Goal: Task Accomplishment & Management: Manage account settings

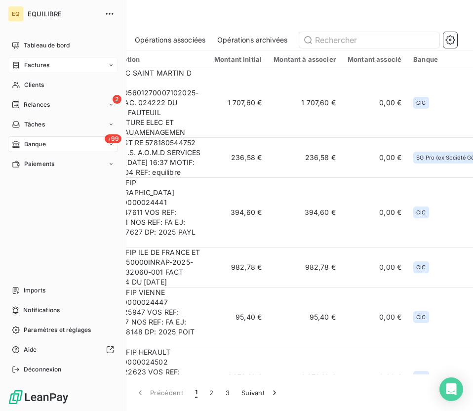
click at [41, 70] on div "Factures" at bounding box center [63, 65] width 110 height 16
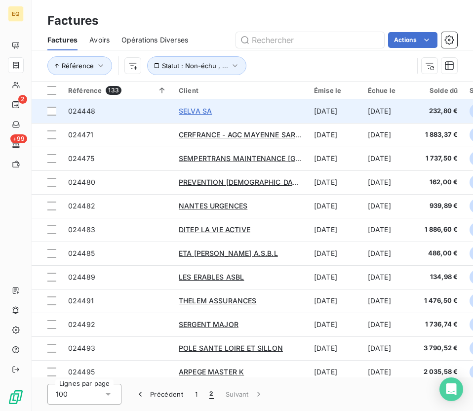
click at [201, 109] on span "SELVA SA" at bounding box center [195, 111] width 33 height 8
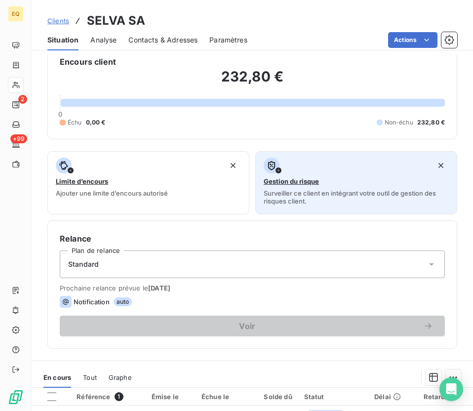
scroll to position [97, 0]
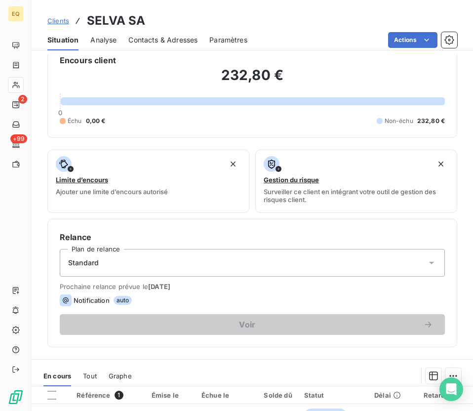
click at [246, 265] on div "Standard" at bounding box center [252, 263] width 385 height 28
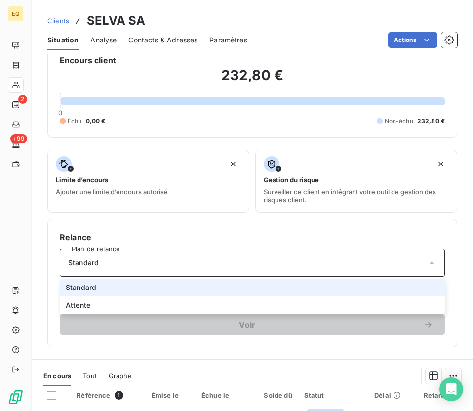
click at [246, 289] on li "Standard" at bounding box center [252, 287] width 385 height 18
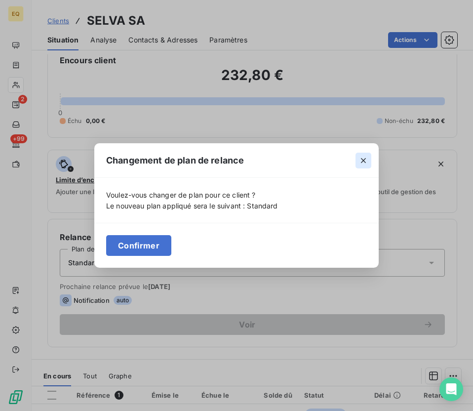
click at [246, 159] on icon "button" at bounding box center [363, 161] width 10 height 10
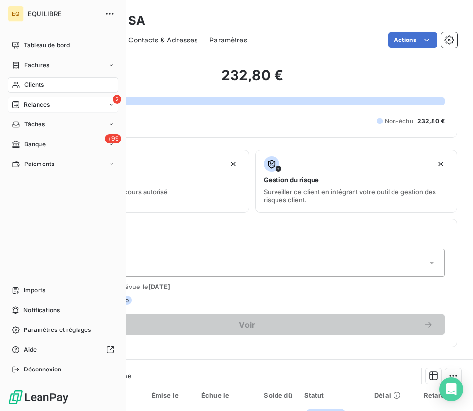
click at [45, 107] on span "Relances" at bounding box center [37, 104] width 26 height 9
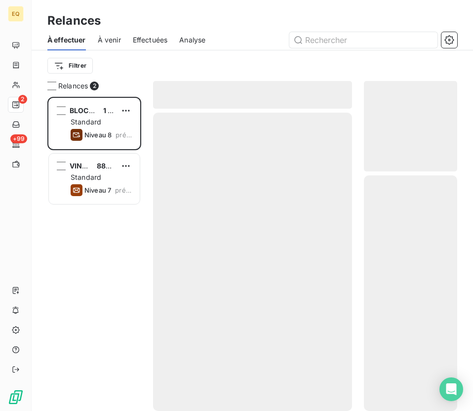
scroll to position [314, 93]
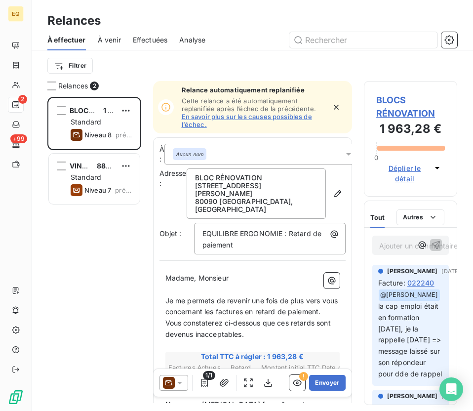
click at [113, 39] on span "À venir" at bounding box center [109, 40] width 23 height 10
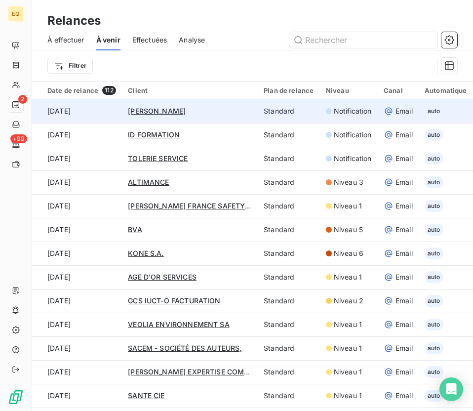
click at [102, 107] on td "[DATE]" at bounding box center [77, 111] width 90 height 24
click at [157, 109] on span "[PERSON_NAME]" at bounding box center [157, 111] width 58 height 8
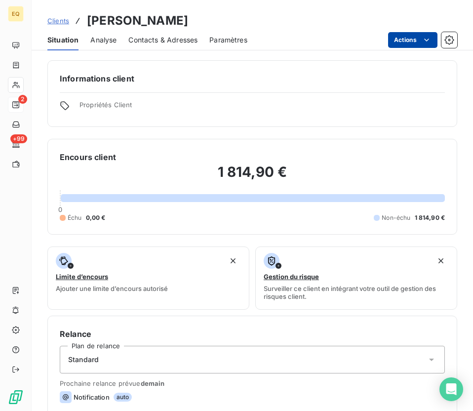
click at [246, 41] on html "EQ 2 +99 Clients NORTON ROSE FULBRIGHT Situation Analyse Contacts & Adresses Pa…" at bounding box center [236, 205] width 473 height 411
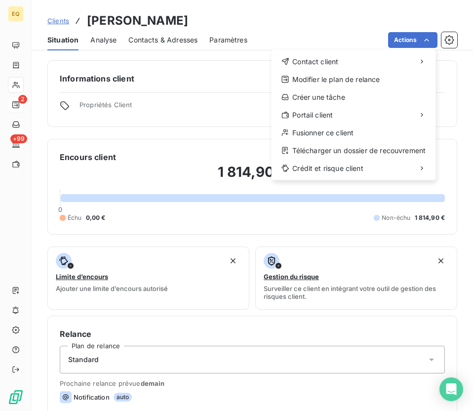
click at [225, 37] on html "EQ 2 +99 Clients NORTON ROSE FULBRIGHT Situation Analyse Contacts & Adresses Pa…" at bounding box center [236, 205] width 473 height 411
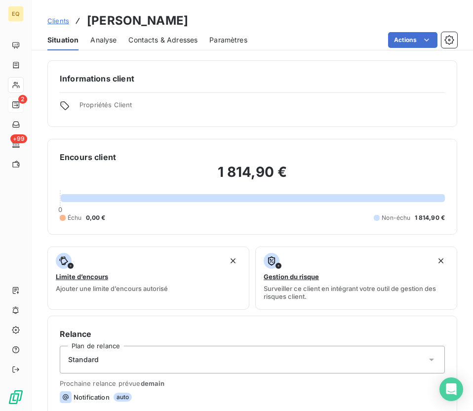
click at [226, 40] on span "Paramètres" at bounding box center [228, 40] width 38 height 10
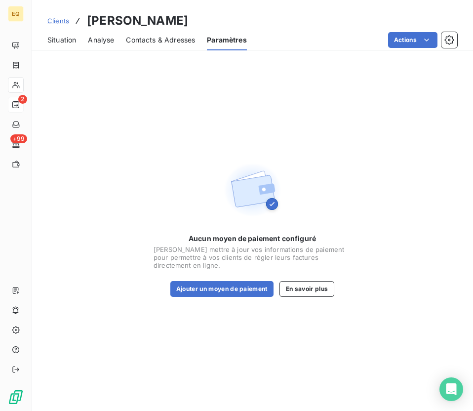
click at [177, 34] on div "Contacts & Adresses" at bounding box center [160, 40] width 69 height 21
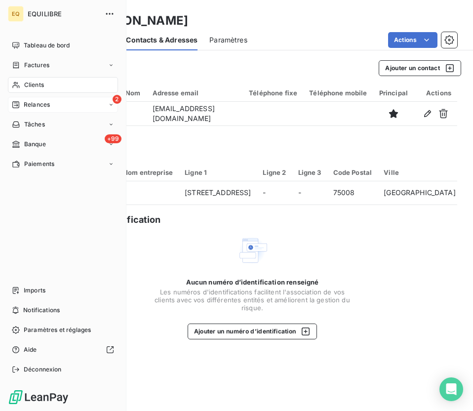
click at [58, 81] on div "Clients" at bounding box center [63, 85] width 110 height 16
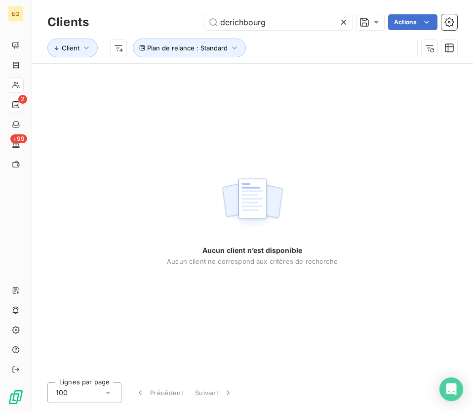
drag, startPoint x: 284, startPoint y: 28, endPoint x: 192, endPoint y: 23, distance: 92.0
click at [192, 23] on div "derichbourg Actions" at bounding box center [279, 22] width 357 height 16
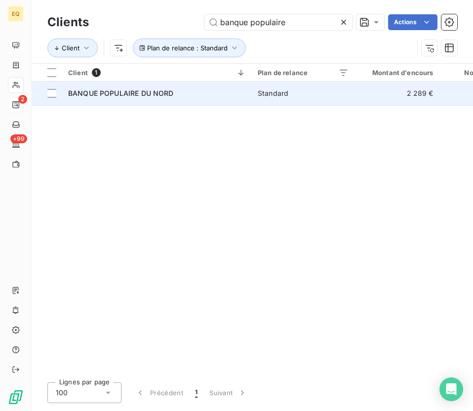
type input "banque populaire"
click at [115, 92] on span "BANQUE POPULAIRE DU NORD" at bounding box center [121, 93] width 106 height 8
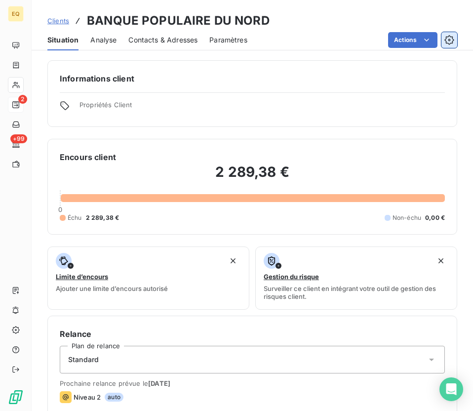
click at [246, 39] on icon "button" at bounding box center [449, 40] width 10 height 10
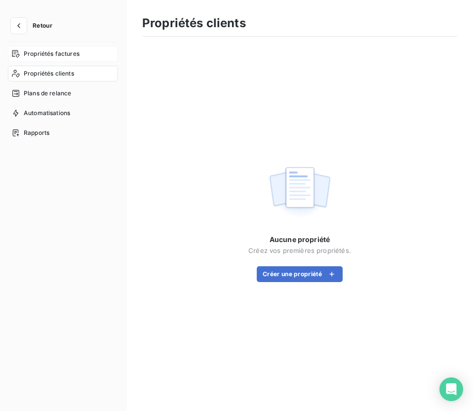
click at [57, 55] on span "Propriétés factures" at bounding box center [52, 53] width 56 height 9
click at [53, 70] on span "Propriétés clients" at bounding box center [49, 73] width 50 height 9
click at [246, 267] on button "Créer une propriété" at bounding box center [300, 274] width 86 height 16
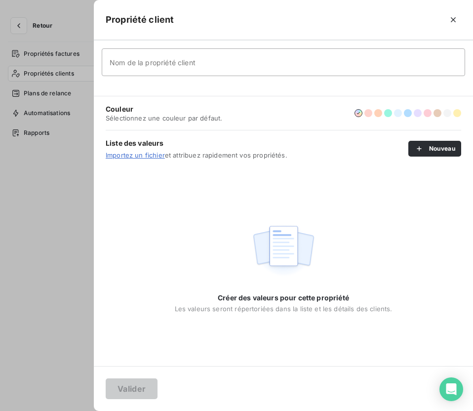
click at [140, 156] on link "Importez un fichier" at bounding box center [135, 155] width 59 height 8
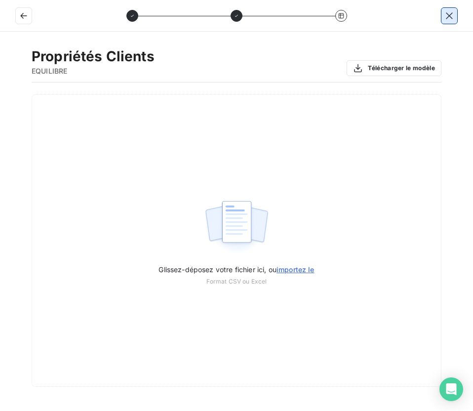
click at [448, 21] on button "button" at bounding box center [449, 16] width 16 height 16
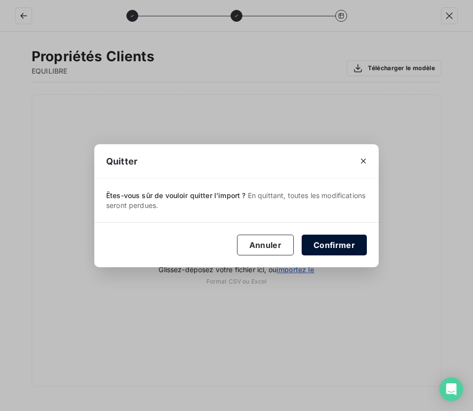
click at [317, 245] on button "Confirmer" at bounding box center [334, 245] width 65 height 21
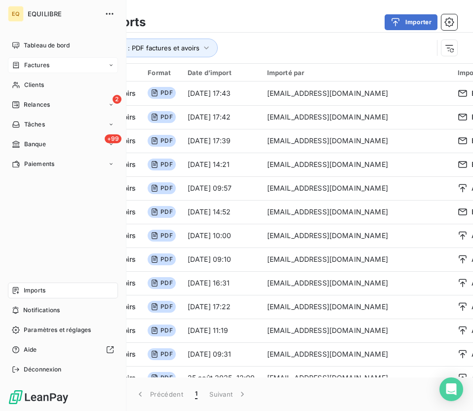
click at [36, 63] on span "Factures" at bounding box center [36, 65] width 25 height 9
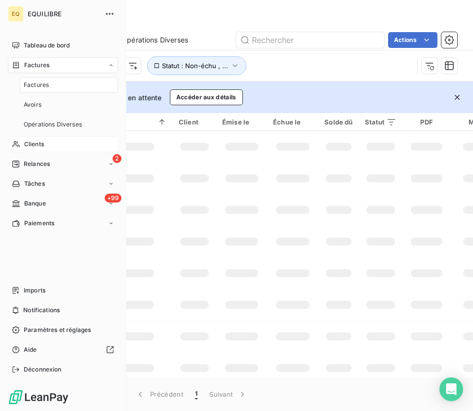
click at [38, 143] on span "Clients" at bounding box center [34, 144] width 20 height 9
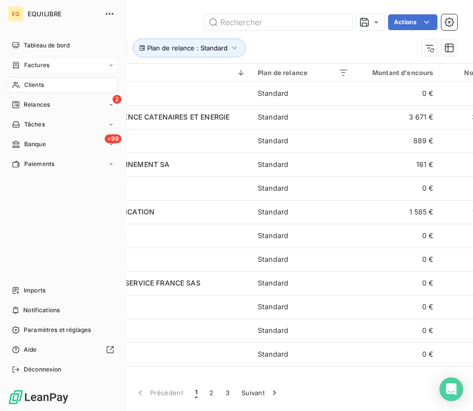
click at [25, 65] on span "Factures" at bounding box center [36, 65] width 25 height 9
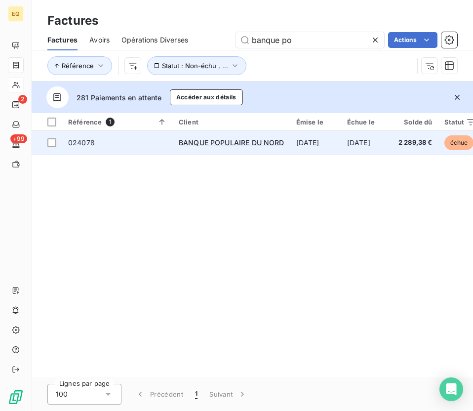
type input "banque po"
click at [259, 136] on td "BANQUE POPULAIRE DU NORD" at bounding box center [232, 143] width 118 height 24
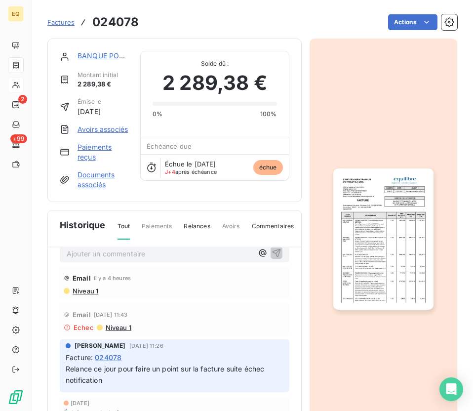
scroll to position [14, 0]
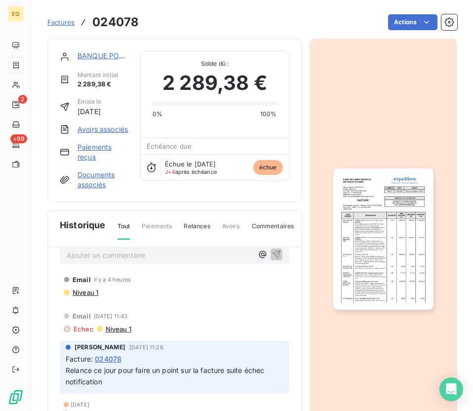
click at [115, 333] on span "Niveau 1" at bounding box center [118, 329] width 27 height 8
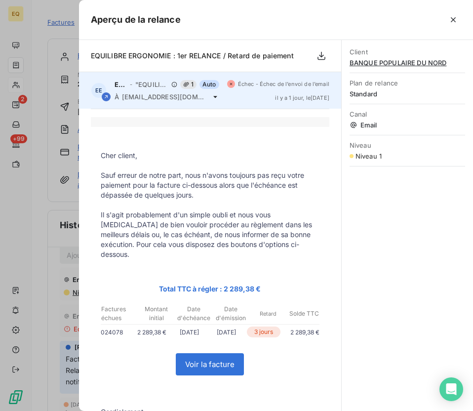
click at [216, 95] on icon at bounding box center [215, 97] width 8 height 8
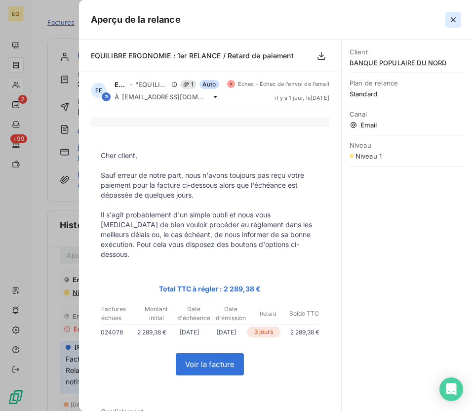
click at [457, 15] on icon "button" at bounding box center [453, 20] width 10 height 10
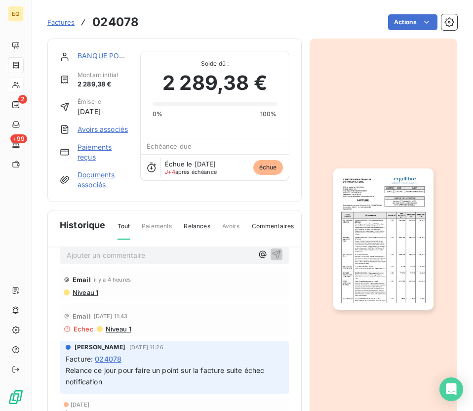
click at [64, 21] on span "Factures" at bounding box center [60, 22] width 27 height 8
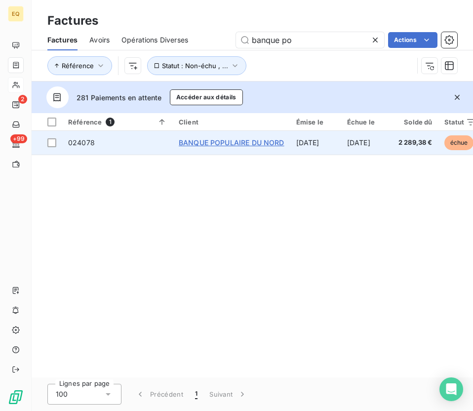
click at [212, 140] on span "BANQUE POPULAIRE DU NORD" at bounding box center [232, 142] width 106 height 8
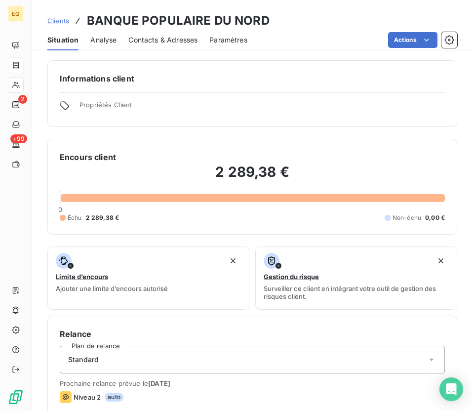
click at [143, 38] on span "Contacts & Adresses" at bounding box center [162, 40] width 69 height 10
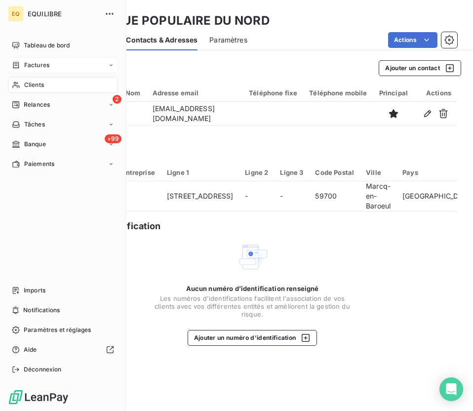
click at [54, 87] on div "Clients" at bounding box center [63, 85] width 110 height 16
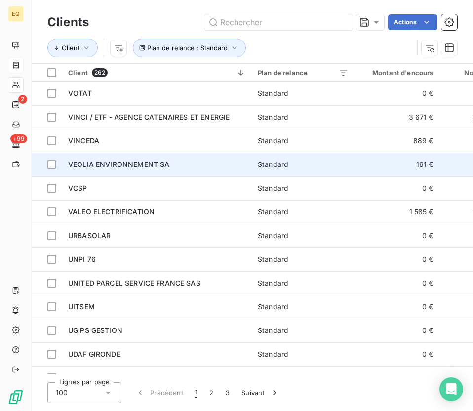
click at [163, 165] on span "VEOLIA ENVIRONNEMENT SA" at bounding box center [118, 164] width 101 height 8
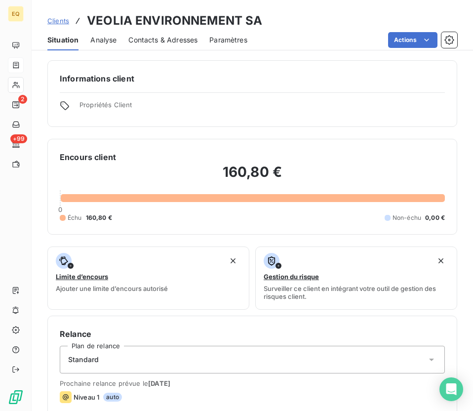
click at [186, 42] on span "Contacts & Adresses" at bounding box center [162, 40] width 69 height 10
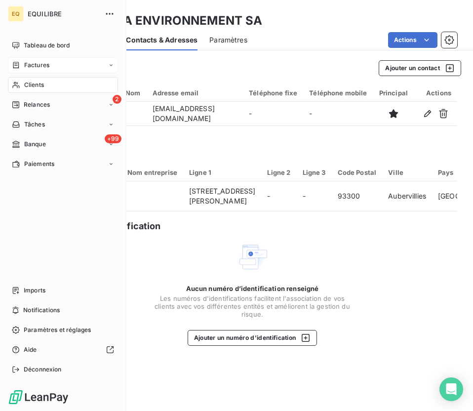
click at [24, 85] on span "Clients" at bounding box center [34, 84] width 20 height 9
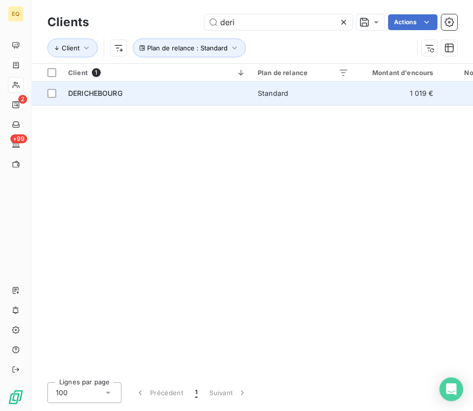
type input "deri"
click at [107, 92] on span "DERICHEBOURG" at bounding box center [95, 93] width 54 height 8
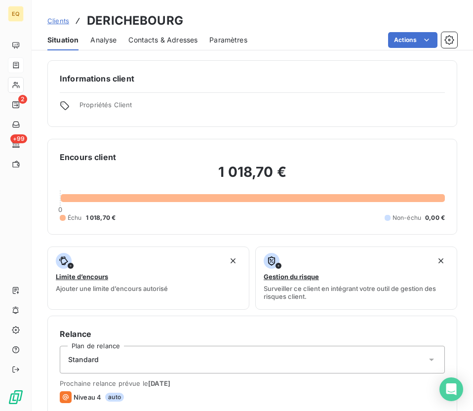
click at [168, 36] on span "Contacts & Adresses" at bounding box center [162, 40] width 69 height 10
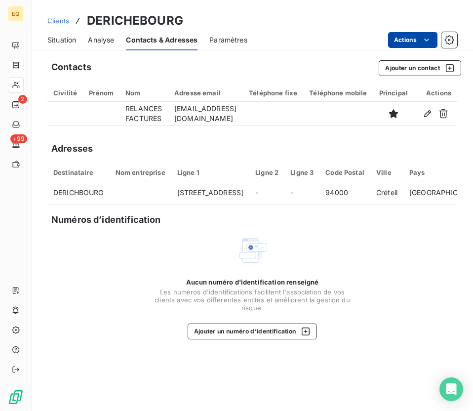
click at [427, 44] on html "EQ 2 +99 Clients DERICHEBOURG Situation Analyse Contacts & Adresses Paramètres …" at bounding box center [236, 205] width 473 height 411
click at [450, 38] on html "EQ 2 +99 Clients DERICHEBOURG Situation Analyse Contacts & Adresses Paramètres …" at bounding box center [236, 205] width 473 height 411
click at [450, 38] on icon "button" at bounding box center [449, 40] width 10 height 10
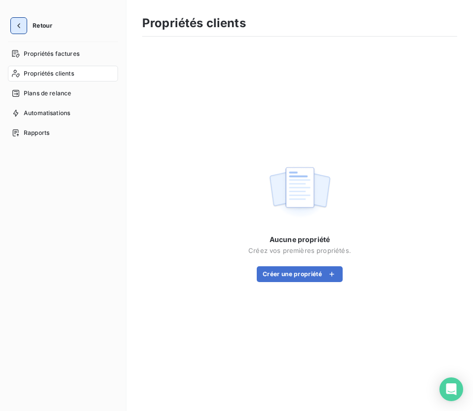
click at [21, 28] on icon "button" at bounding box center [19, 26] width 10 height 10
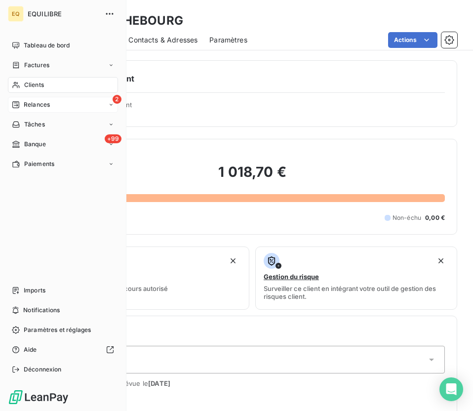
click at [40, 110] on div "2 Relances" at bounding box center [63, 105] width 110 height 16
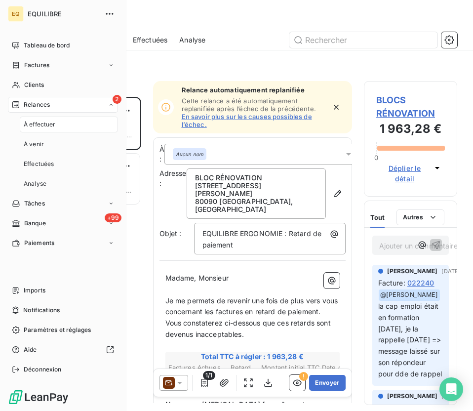
scroll to position [314, 93]
click at [42, 326] on span "Paramètres et réglages" at bounding box center [57, 329] width 67 height 9
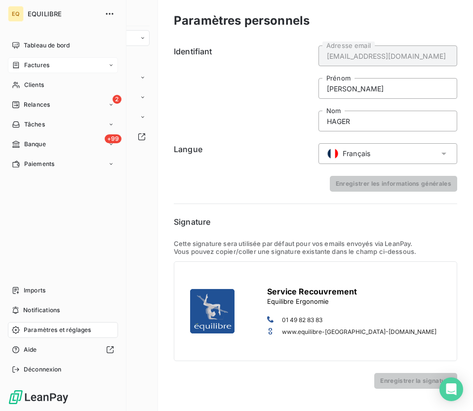
click at [27, 63] on span "Factures" at bounding box center [36, 65] width 25 height 9
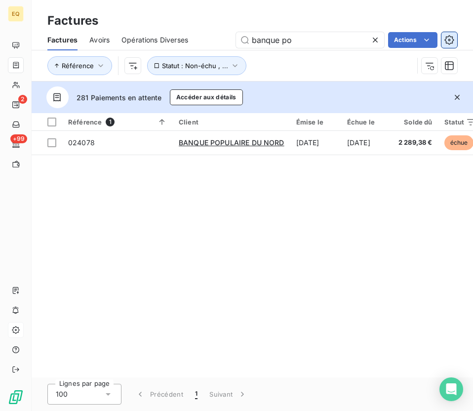
click at [452, 38] on icon "button" at bounding box center [448, 39] width 9 height 9
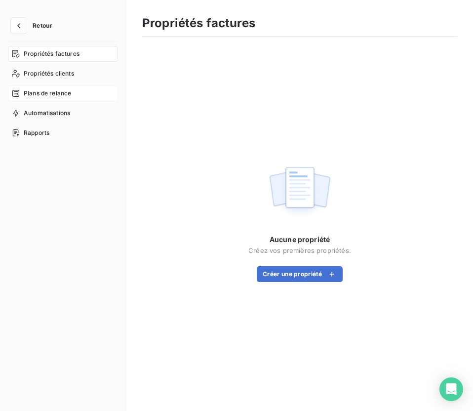
click at [42, 90] on span "Plans de relance" at bounding box center [47, 93] width 47 height 9
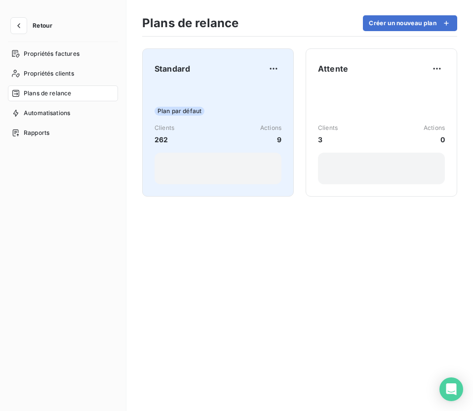
click at [272, 94] on div "Plan par défaut Clients 262 Actions 9" at bounding box center [218, 134] width 127 height 100
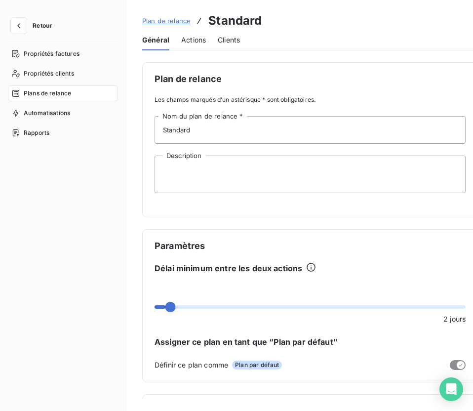
click at [194, 42] on span "Actions" at bounding box center [193, 40] width 25 height 10
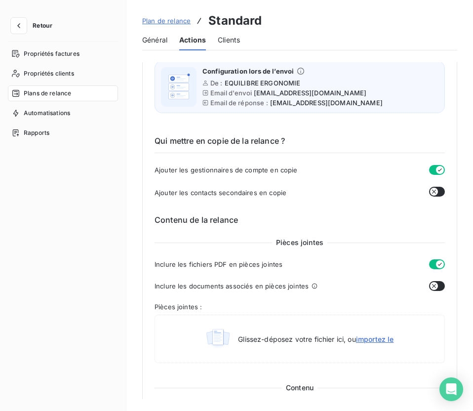
scroll to position [537, 0]
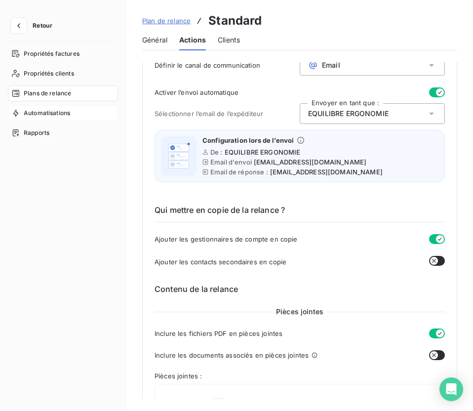
click at [41, 118] on div "Automatisations" at bounding box center [63, 113] width 110 height 16
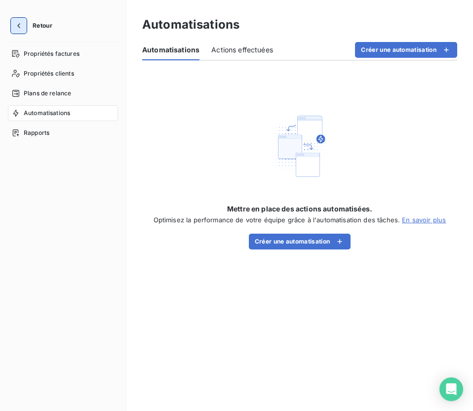
click at [20, 26] on icon "button" at bounding box center [19, 26] width 10 height 10
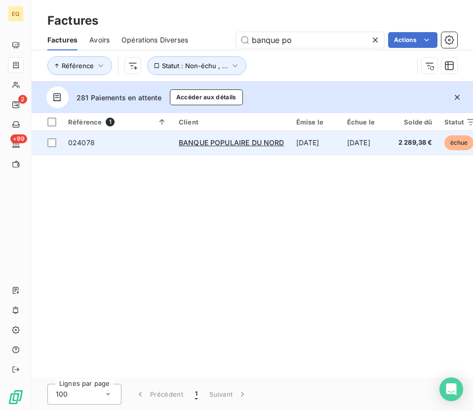
click at [212, 153] on td "BANQUE POPULAIRE DU NORD" at bounding box center [232, 143] width 118 height 24
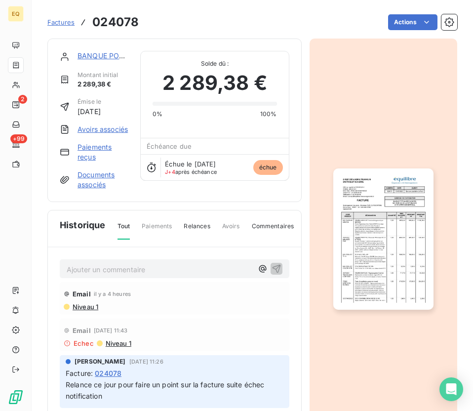
click at [97, 56] on link "BANQUE POPULAIRE DU NORD" at bounding box center [131, 55] width 106 height 8
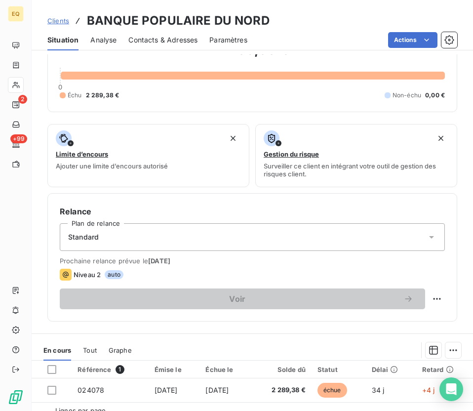
scroll to position [119, 0]
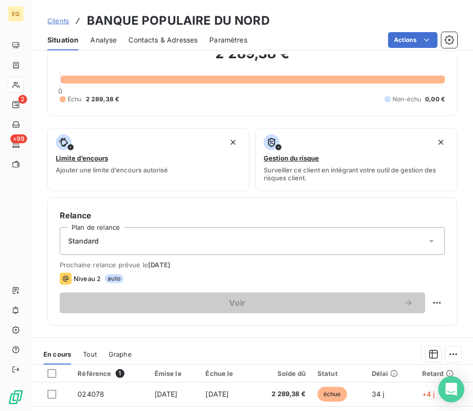
click at [448, 395] on div "Open Intercom Messenger" at bounding box center [451, 389] width 26 height 26
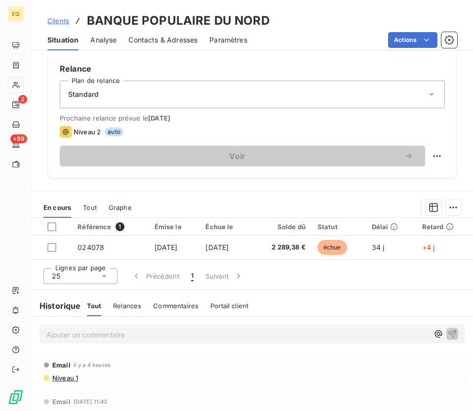
scroll to position [308, 0]
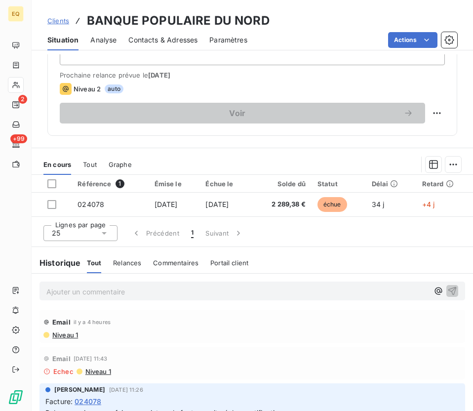
click at [61, 337] on span "Niveau 1" at bounding box center [64, 335] width 27 height 8
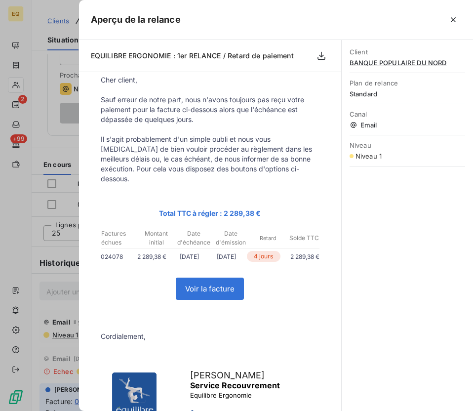
scroll to position [0, 0]
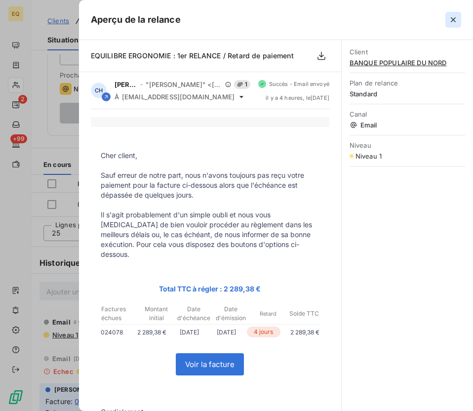
click at [450, 15] on icon "button" at bounding box center [453, 20] width 10 height 10
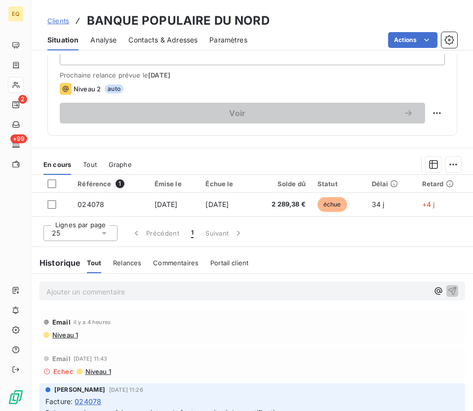
scroll to position [361, 0]
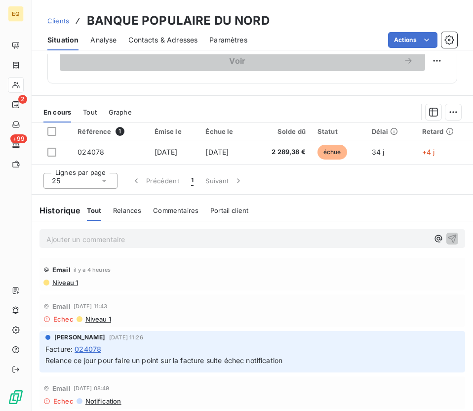
click at [70, 284] on span "Niveau 1" at bounding box center [64, 282] width 27 height 8
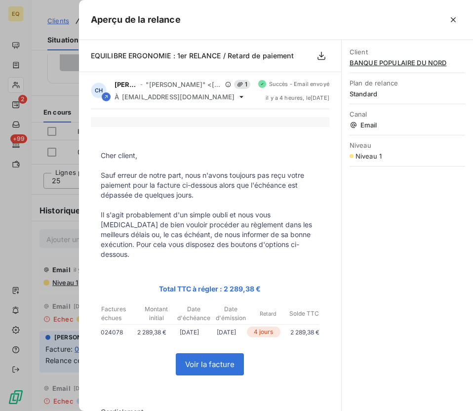
click at [402, 64] on span "BANQUE POPULAIRE DU NORD" at bounding box center [408, 63] width 116 height 8
click at [363, 157] on span "Niveau 1" at bounding box center [369, 156] width 26 height 8
click at [455, 22] on icon "button" at bounding box center [453, 19] width 5 height 5
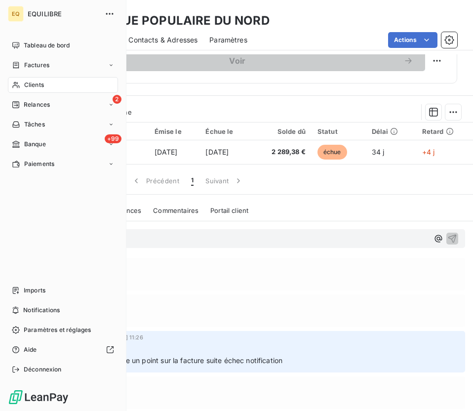
click at [38, 83] on span "Clients" at bounding box center [34, 84] width 20 height 9
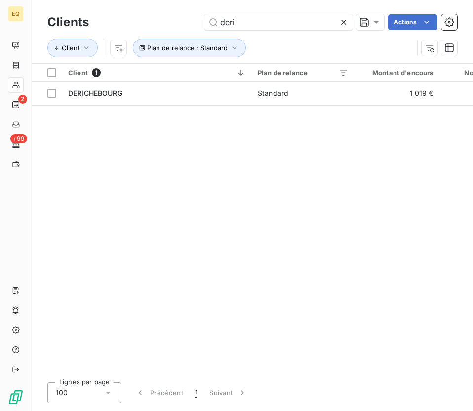
click at [345, 26] on icon at bounding box center [344, 22] width 10 height 10
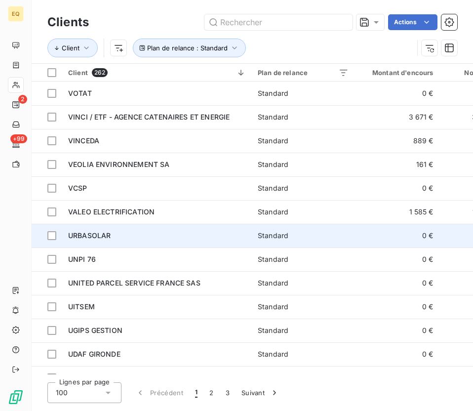
click at [88, 232] on span "URBASOLAR" at bounding box center [89, 235] width 42 height 8
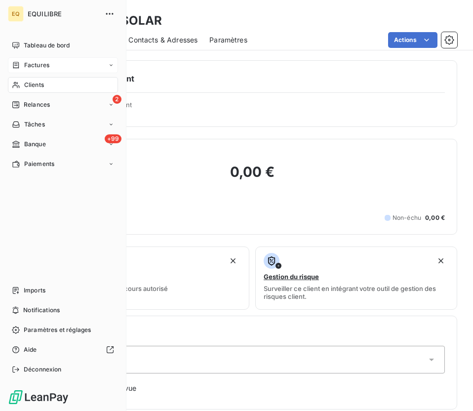
click at [38, 66] on span "Factures" at bounding box center [36, 65] width 25 height 9
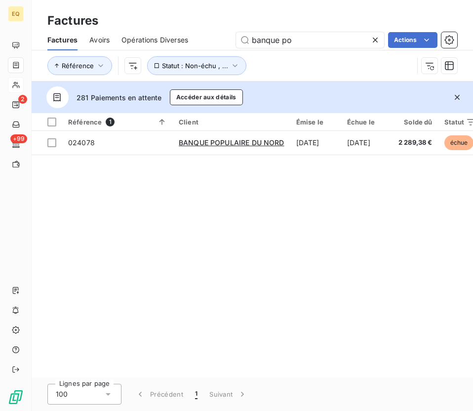
click at [375, 39] on icon at bounding box center [375, 40] width 5 height 5
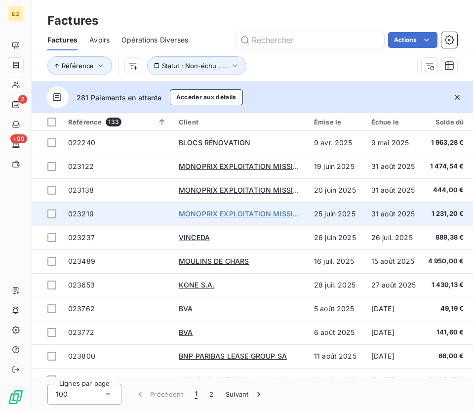
click at [218, 218] on span "MONOPRIX EXPLOITATION MISSION HANDICAP" at bounding box center [261, 213] width 164 height 8
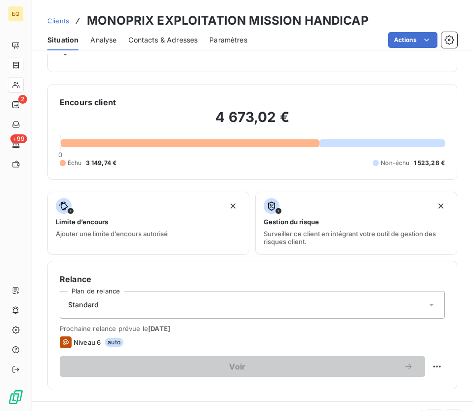
scroll to position [179, 0]
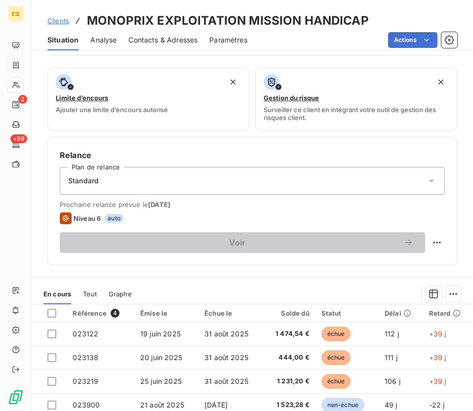
click at [430, 181] on icon at bounding box center [432, 181] width 10 height 10
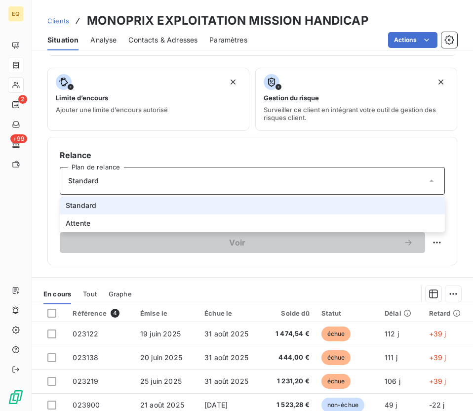
click at [430, 181] on icon at bounding box center [432, 181] width 4 height 2
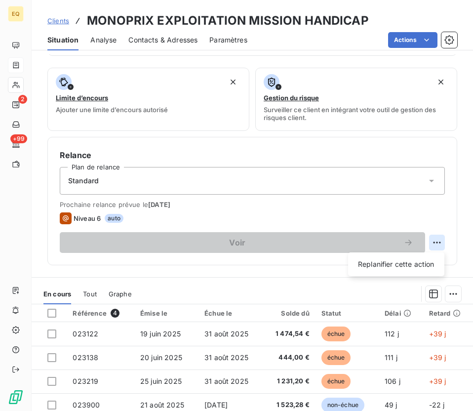
click at [438, 239] on html "EQ 2 +99 Clients MONOPRIX EXPLOITATION MISSION HANDICAP Situation Analyse Conta…" at bounding box center [236, 205] width 473 height 411
click at [431, 209] on html "EQ 2 +99 Clients MONOPRIX EXPLOITATION MISSION HANDICAP Situation Analyse Conta…" at bounding box center [236, 205] width 473 height 411
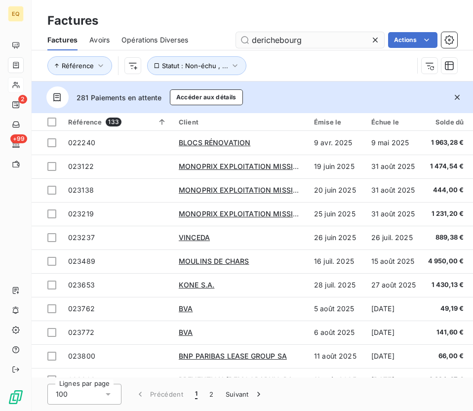
type input "derichebourg"
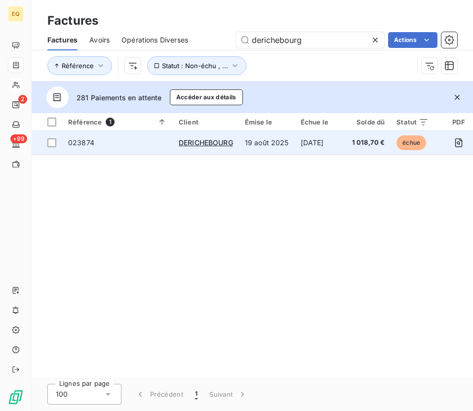
click at [209, 147] on td "DERICHEBOURG" at bounding box center [206, 143] width 66 height 24
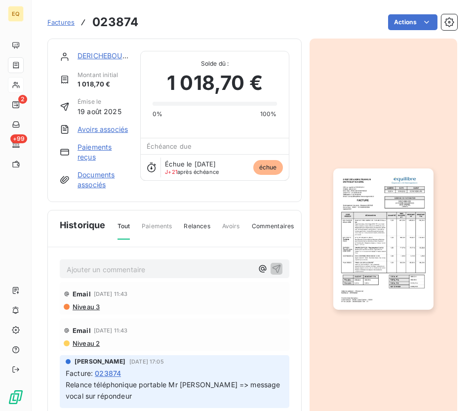
click at [98, 55] on link "DERICHEBOURG" at bounding box center [105, 55] width 54 height 8
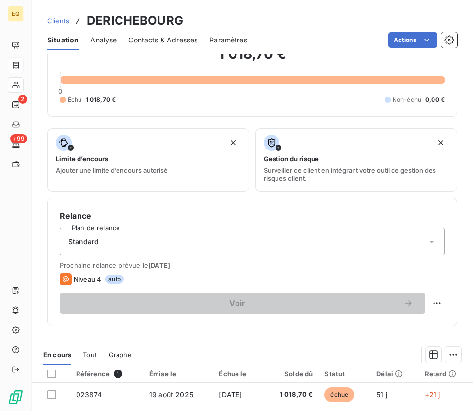
scroll to position [122, 0]
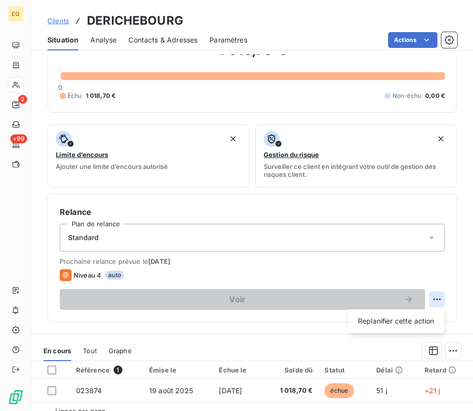
click at [437, 300] on html "EQ 2 +99 Clients DERICHEBOURG Situation Analyse Contacts & Adresses Paramètres …" at bounding box center [236, 205] width 473 height 411
click at [339, 263] on html "EQ 2 +99 Clients DERICHEBOURG Situation Analyse Contacts & Adresses Paramètres …" at bounding box center [236, 205] width 473 height 411
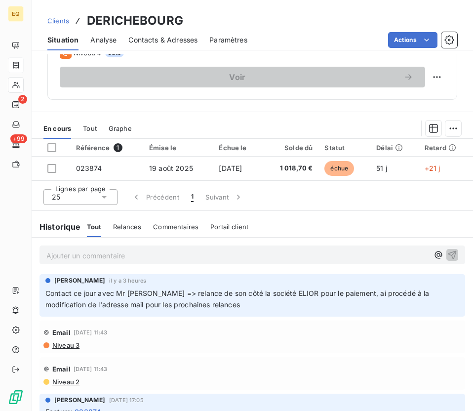
scroll to position [346, 0]
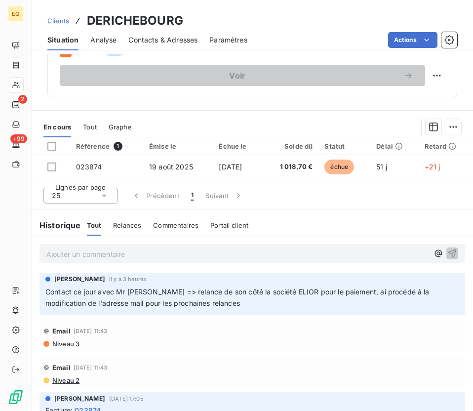
click at [63, 343] on span "Niveau 3" at bounding box center [65, 344] width 28 height 8
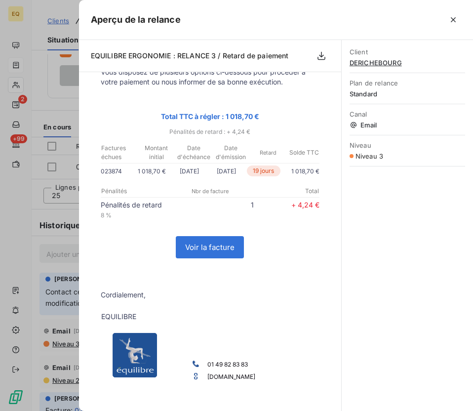
scroll to position [272, 0]
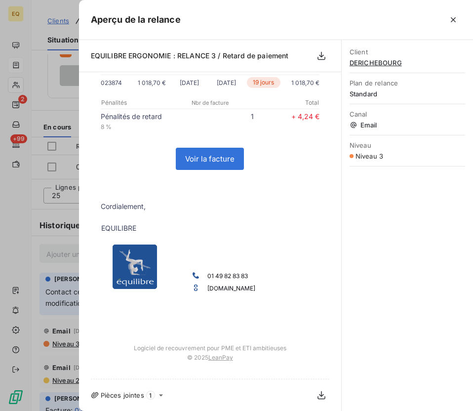
click at [376, 66] on span "DERICHEBOURG" at bounding box center [408, 63] width 116 height 8
click at [456, 16] on icon "button" at bounding box center [453, 20] width 10 height 10
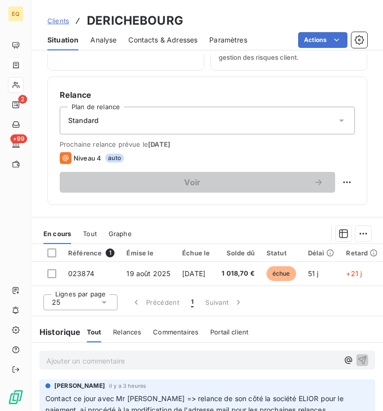
scroll to position [231, 0]
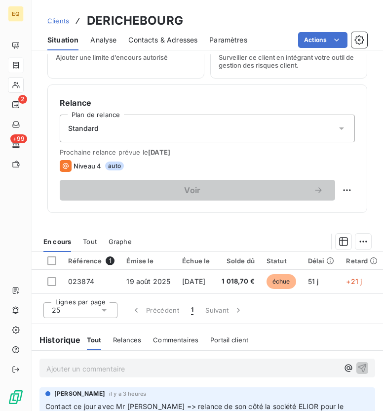
click at [309, 116] on div "Standard" at bounding box center [207, 129] width 295 height 28
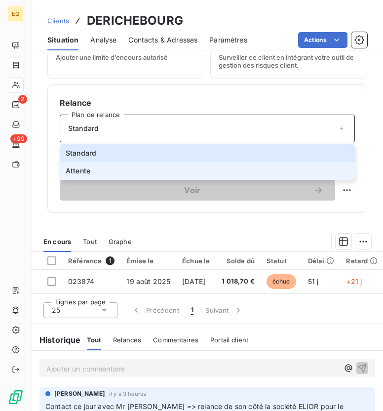
click at [191, 167] on li "Attente" at bounding box center [207, 171] width 295 height 18
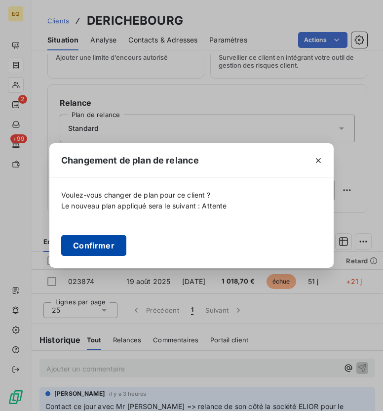
click at [114, 242] on button "Confirmer" at bounding box center [93, 245] width 65 height 21
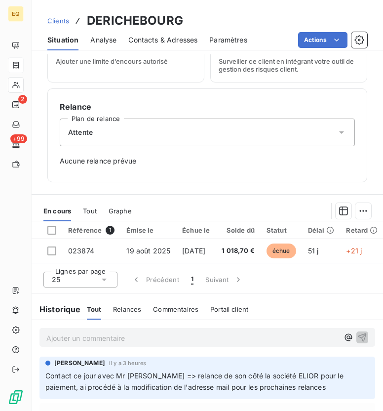
scroll to position [227, 0]
click at [208, 128] on div "Attente" at bounding box center [207, 133] width 295 height 28
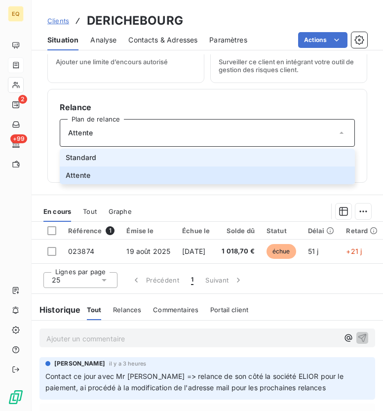
click at [154, 159] on li "Standard" at bounding box center [207, 158] width 295 height 18
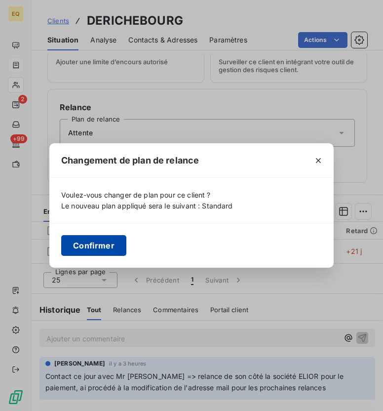
click at [96, 242] on button "Confirmer" at bounding box center [93, 245] width 65 height 21
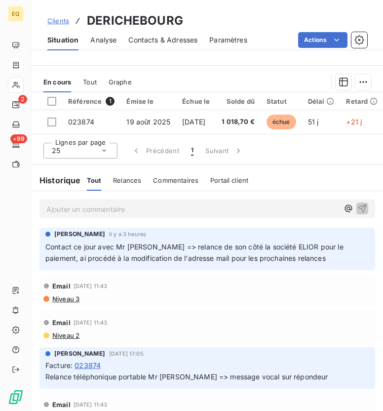
scroll to position [359, 0]
click at [362, 75] on html "EQ 2 +99 Clients DERICHEBOURG Situation Analyse Contacts & Adresses Paramètres …" at bounding box center [191, 205] width 383 height 411
click at [346, 77] on html "EQ 2 +99 Clients DERICHEBOURG Situation Analyse Contacts & Adresses Paramètres …" at bounding box center [191, 205] width 383 height 411
click at [57, 257] on span "Contact ce jour avec Mr [PERSON_NAME] => relance de son côté la société ELIOR p…" at bounding box center [195, 252] width 300 height 20
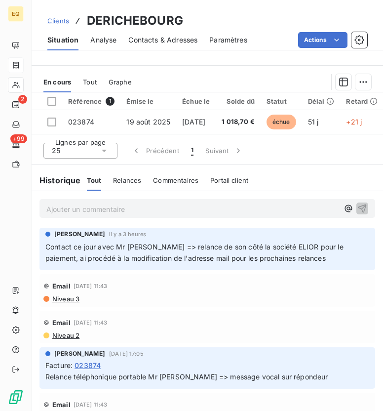
click at [91, 79] on span "Tout" at bounding box center [90, 82] width 14 height 8
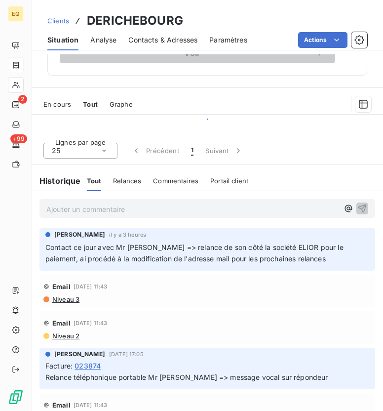
scroll to position [390, 0]
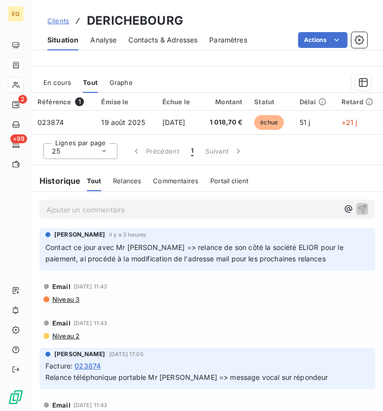
click at [119, 79] on span "Graphe" at bounding box center [121, 83] width 23 height 8
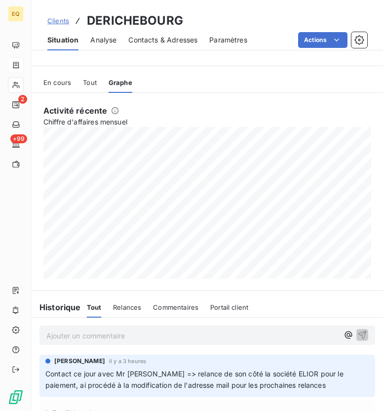
click at [69, 80] on span "En cours" at bounding box center [57, 83] width 28 height 8
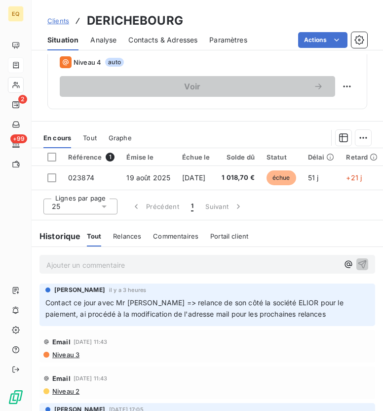
scroll to position [304, 0]
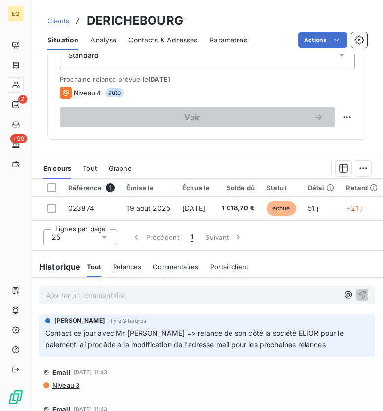
click at [241, 271] on span "Portail client" at bounding box center [229, 267] width 38 height 8
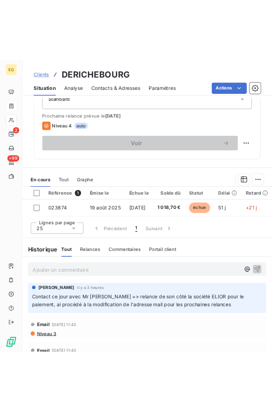
scroll to position [292, 0]
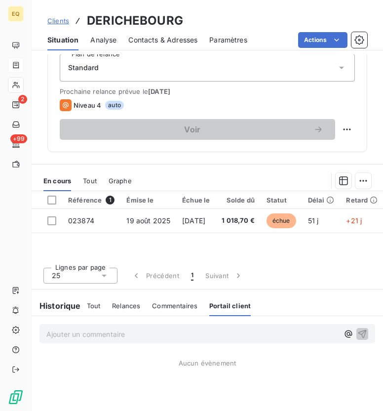
click at [101, 305] on div "Tout Relances Commentaires Portail client" at bounding box center [169, 305] width 164 height 21
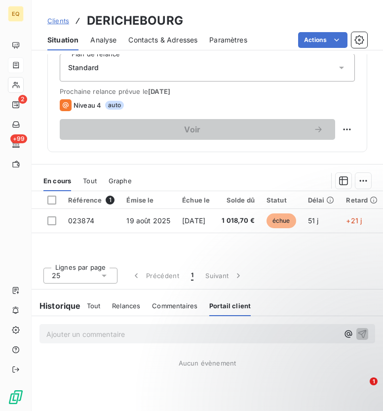
click at [230, 18] on div "Clients DERICHEBOURG" at bounding box center [208, 21] width 352 height 18
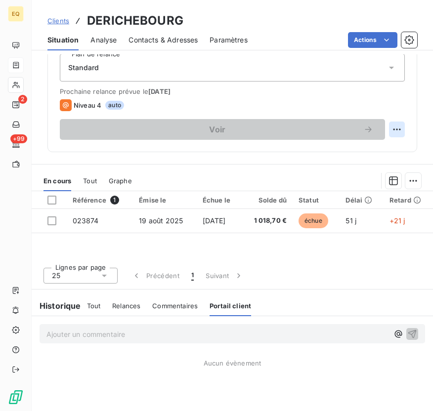
click at [394, 128] on html "EQ 2 +99 Clients DERICHEBOURG Situation Analyse Contacts & Adresses Paramètres …" at bounding box center [216, 205] width 433 height 411
click at [124, 306] on html "EQ 2 +99 Clients DERICHEBOURG Situation Analyse Contacts & Adresses Paramètres …" at bounding box center [216, 205] width 433 height 411
click at [124, 306] on span "Relances" at bounding box center [126, 306] width 28 height 8
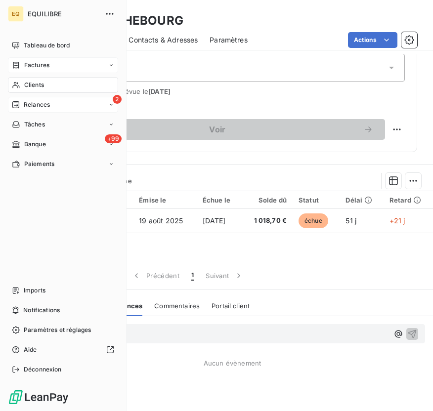
click at [33, 100] on span "Relances" at bounding box center [37, 104] width 26 height 9
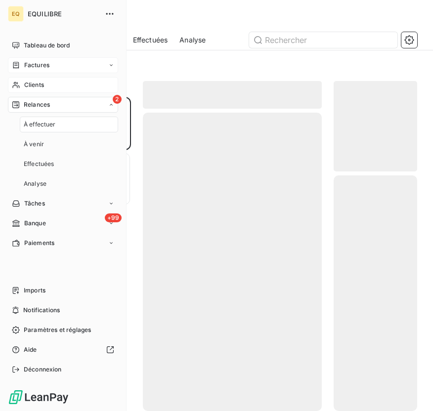
scroll to position [314, 83]
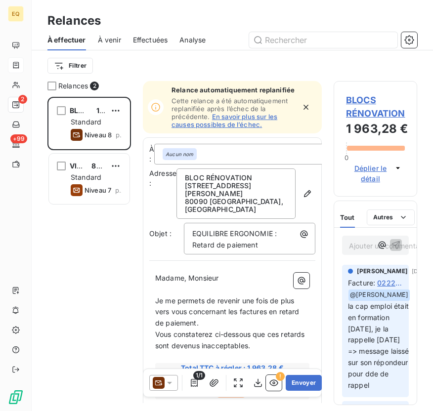
click at [110, 40] on span "À venir" at bounding box center [109, 40] width 23 height 10
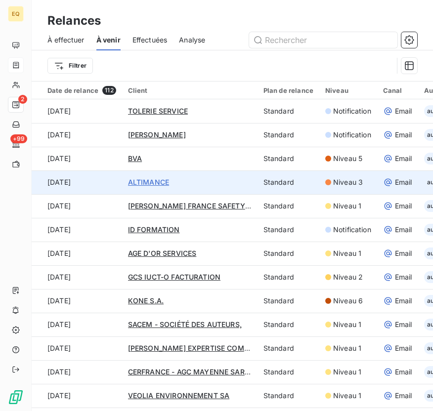
click at [154, 182] on span "ALTIMANCE" at bounding box center [148, 182] width 41 height 8
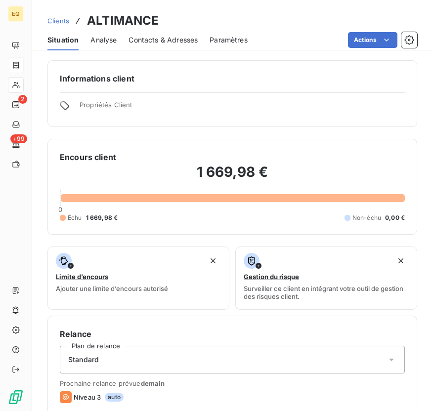
scroll to position [316, 0]
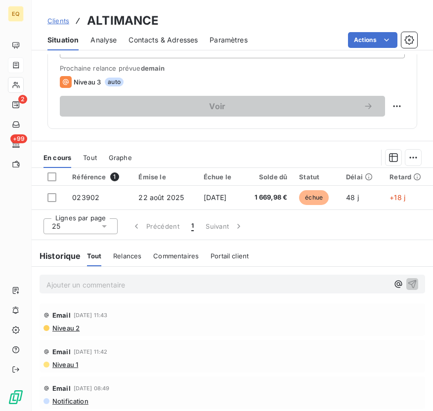
click at [68, 327] on span "Niveau 2" at bounding box center [65, 328] width 28 height 8
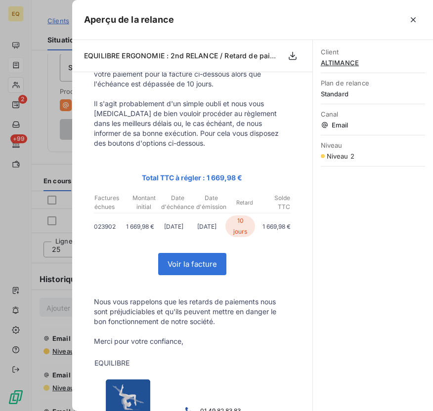
scroll to position [237, 0]
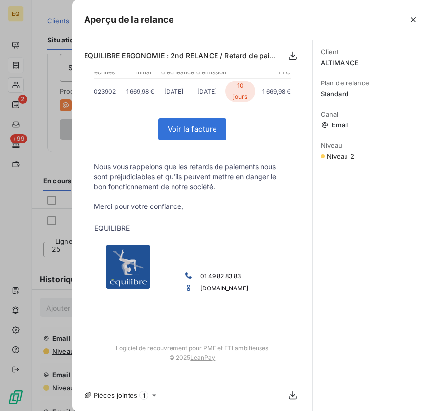
click at [151, 398] on icon at bounding box center [154, 395] width 8 height 8
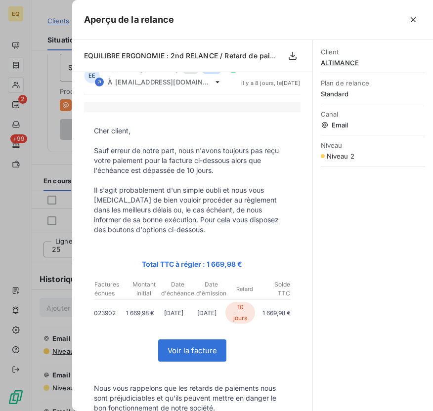
scroll to position [0, 0]
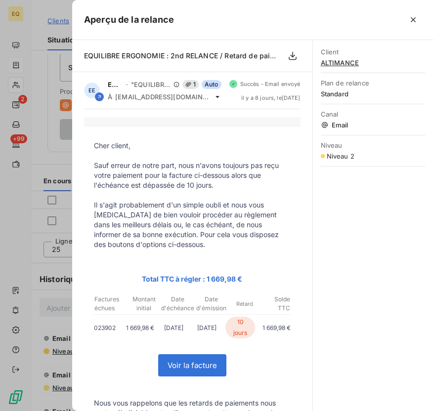
click at [336, 67] on div "Client ALTIMANCE" at bounding box center [372, 57] width 104 height 31
click at [332, 62] on span "ALTIMANCE" at bounding box center [372, 63] width 104 height 8
click at [413, 15] on icon "button" at bounding box center [413, 20] width 10 height 10
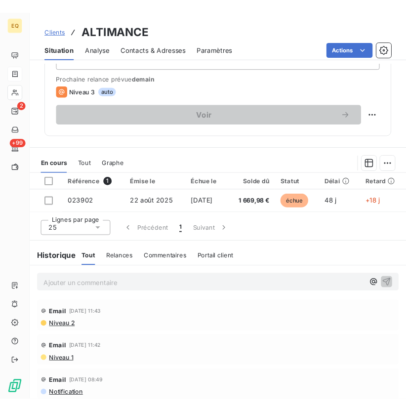
scroll to position [316, 0]
